Goal: Information Seeking & Learning: Learn about a topic

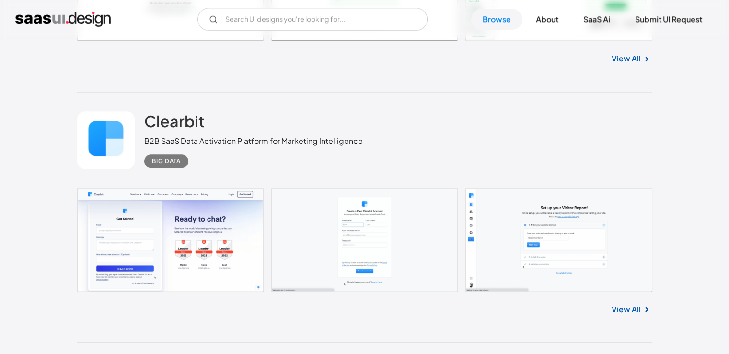
scroll to position [4745, 0]
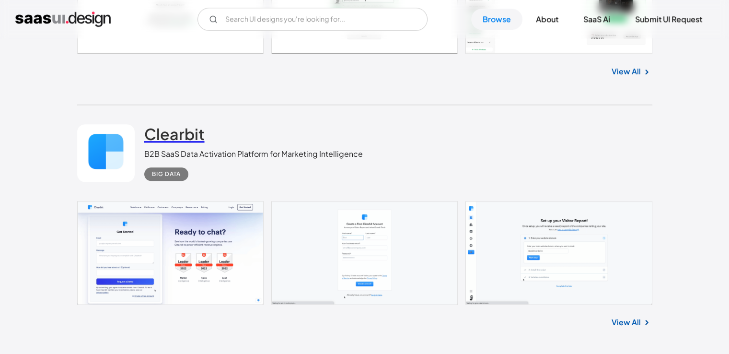
click at [167, 137] on h2 "Clearbit" at bounding box center [174, 133] width 60 height 19
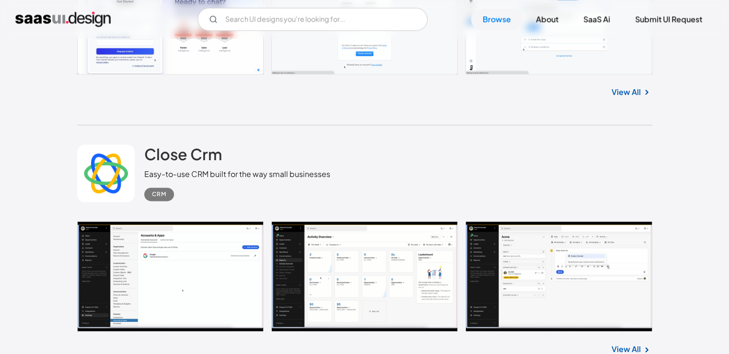
scroll to position [4985, 0]
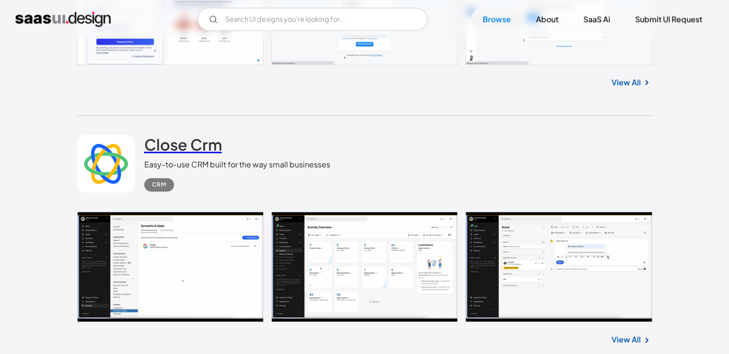
click at [173, 144] on h2 "Close Crm" at bounding box center [183, 144] width 78 height 19
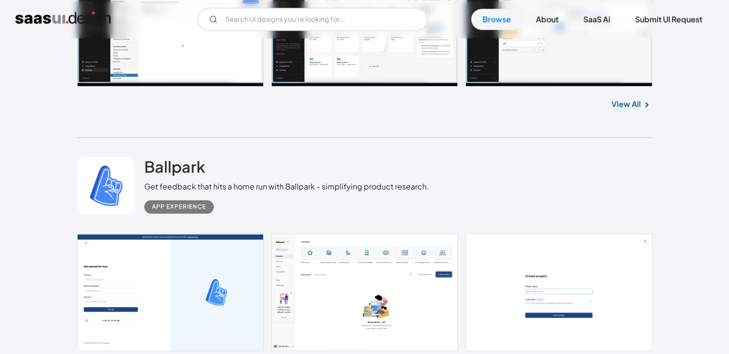
scroll to position [5273, 0]
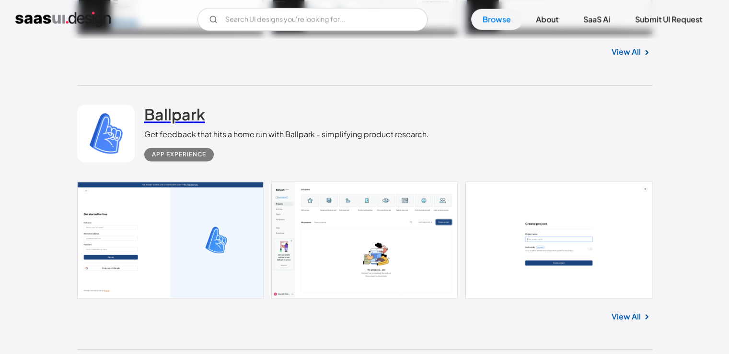
click at [173, 117] on h2 "Ballpark" at bounding box center [174, 113] width 61 height 19
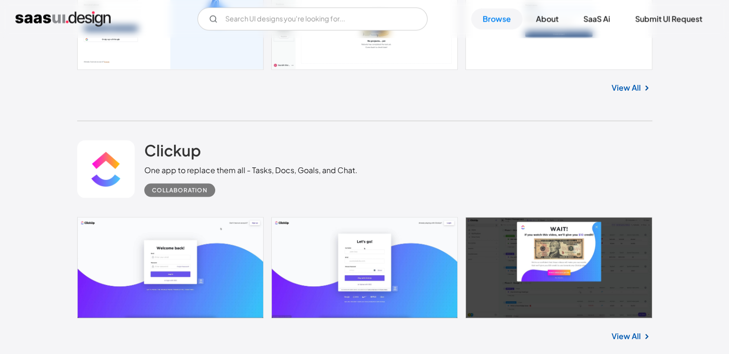
scroll to position [5560, 0]
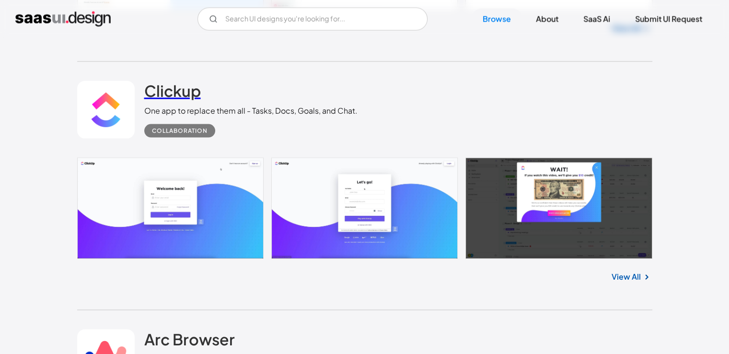
click at [163, 94] on h2 "Clickup" at bounding box center [172, 90] width 57 height 19
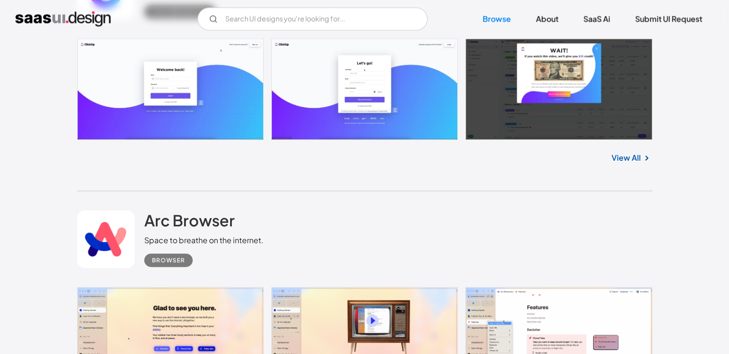
scroll to position [5848, 0]
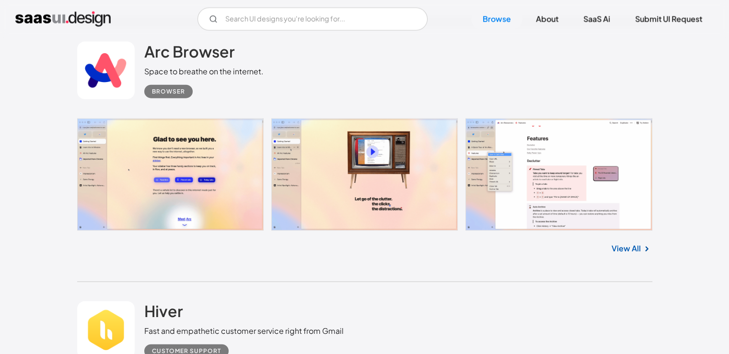
click at [174, 61] on link "Arc Browser" at bounding box center [189, 54] width 91 height 24
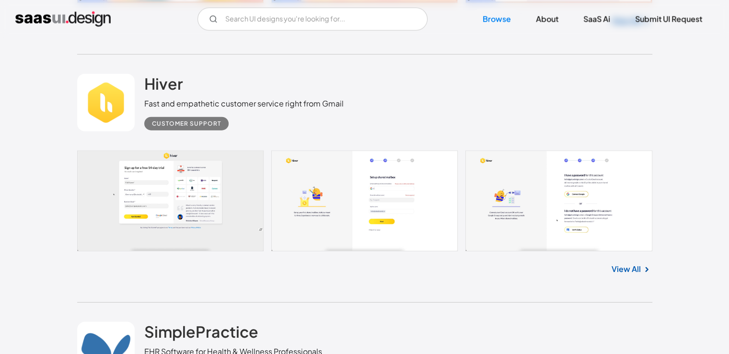
scroll to position [6087, 0]
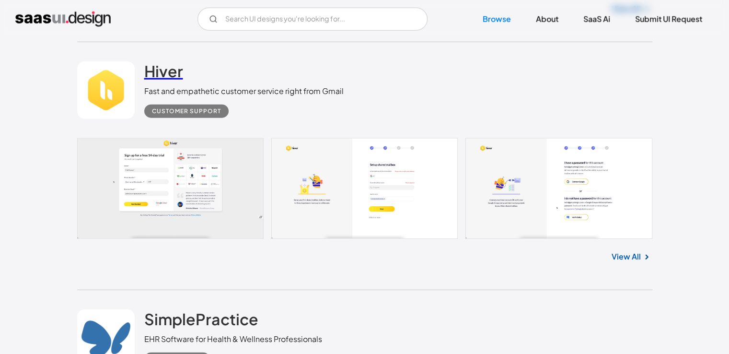
click at [159, 70] on h2 "Hiver" at bounding box center [163, 70] width 39 height 19
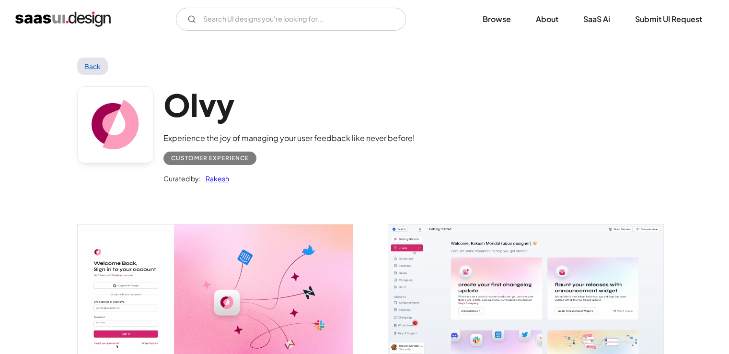
click at [94, 64] on link "Back" at bounding box center [92, 66] width 31 height 17
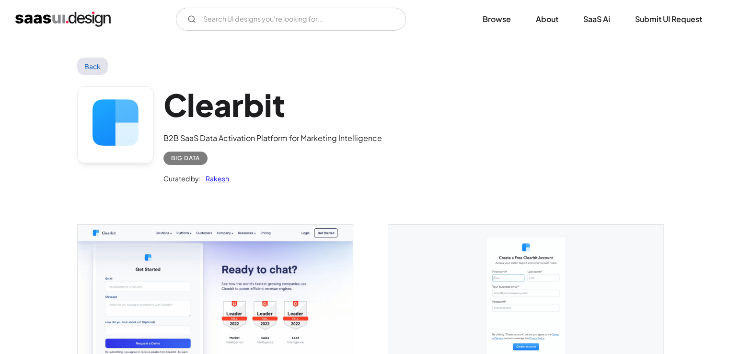
click at [92, 64] on link "Back" at bounding box center [92, 66] width 31 height 17
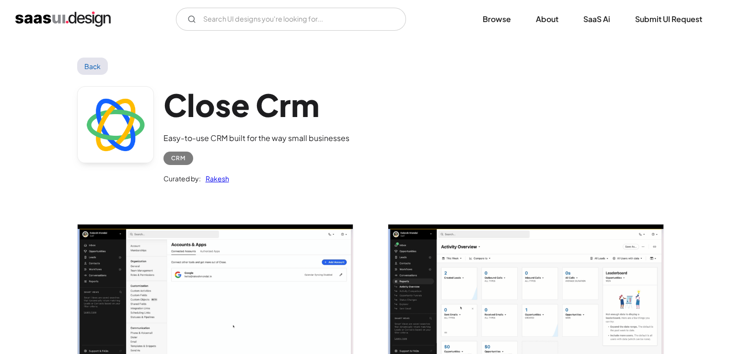
click at [85, 61] on link "Back" at bounding box center [92, 66] width 31 height 17
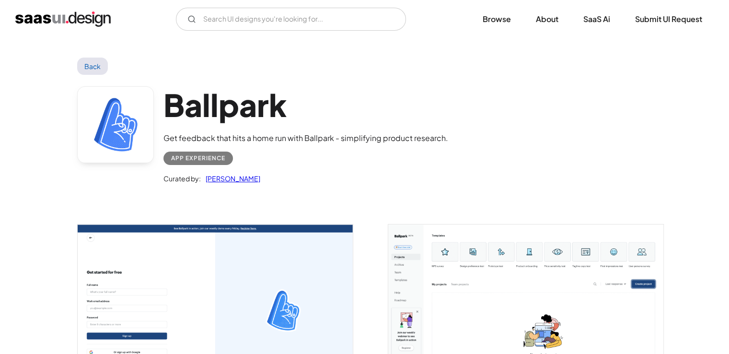
click at [91, 68] on link "Back" at bounding box center [92, 66] width 31 height 17
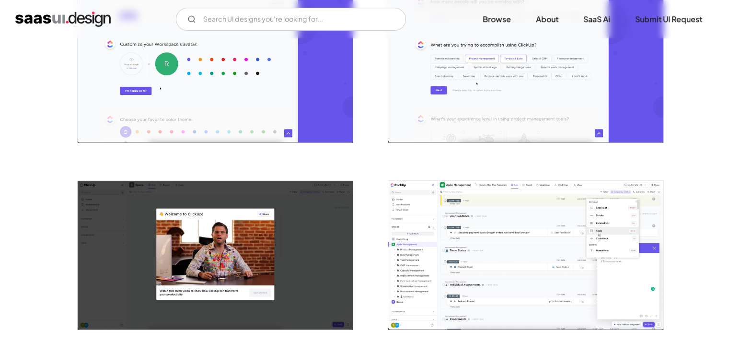
scroll to position [767, 0]
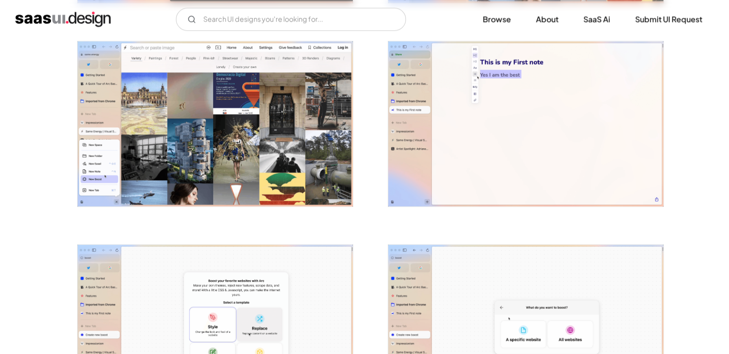
scroll to position [1246, 0]
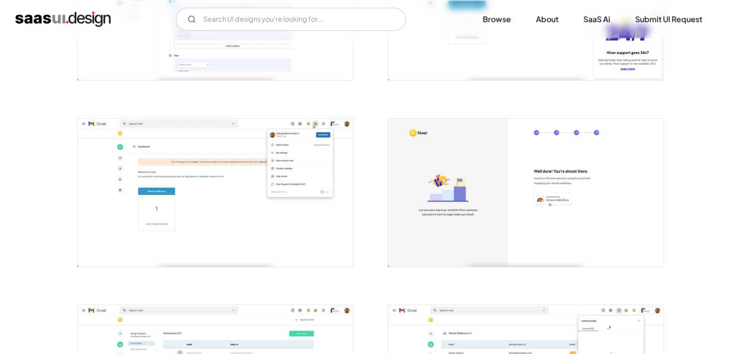
scroll to position [671, 0]
